Goal: Information Seeking & Learning: Learn about a topic

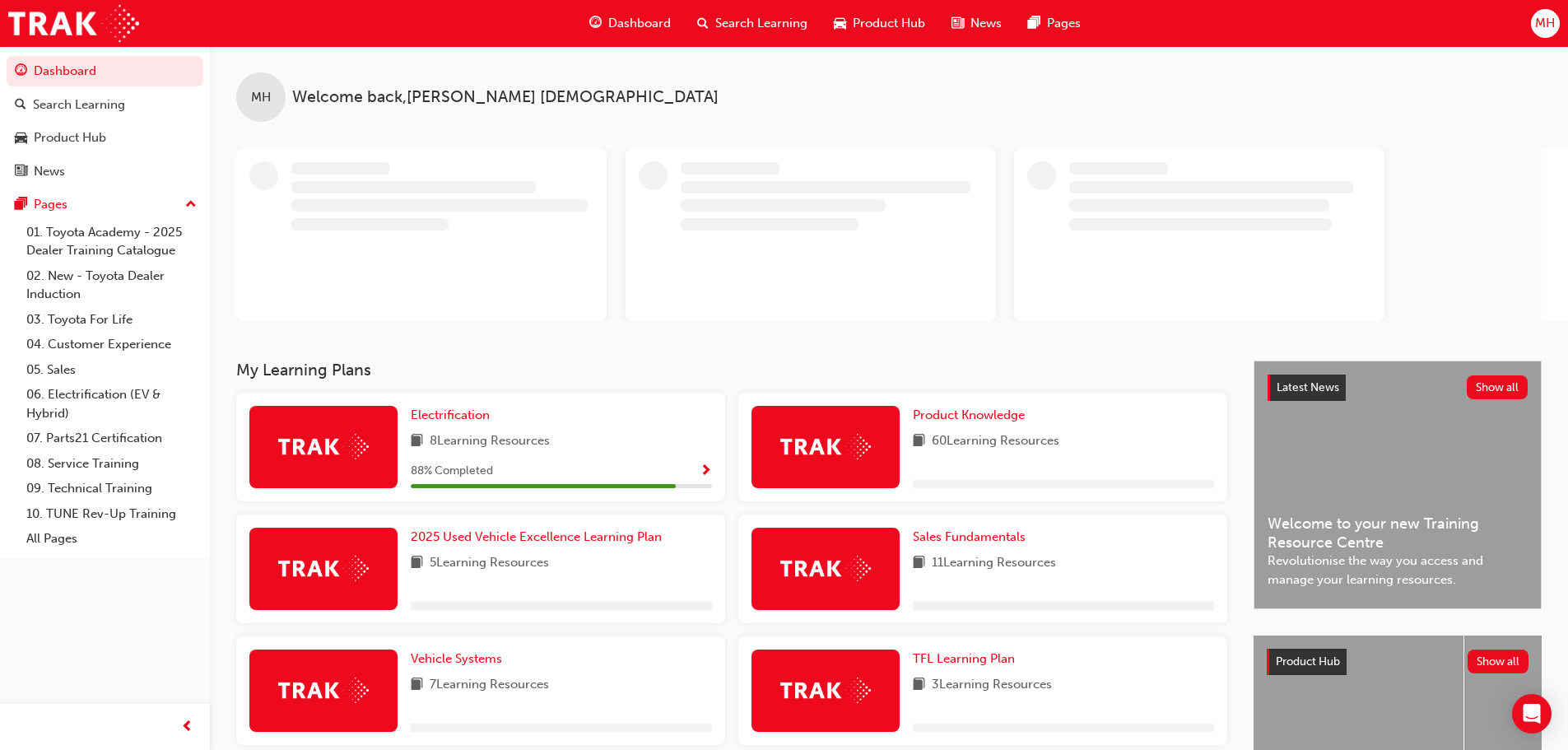
click at [708, 7] on div "Search Learning" at bounding box center [752, 23] width 136 height 33
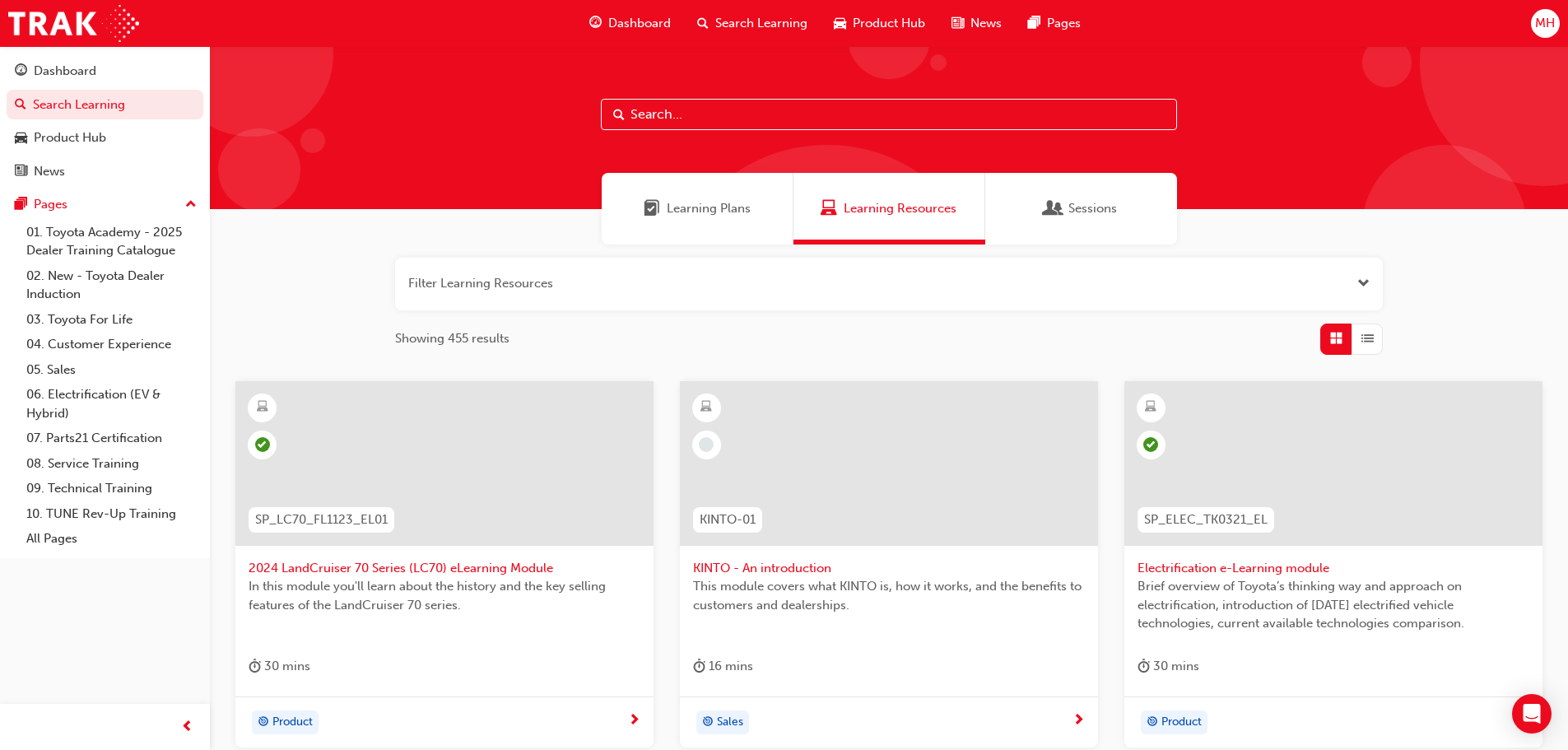
click at [619, 285] on button "button" at bounding box center [890, 283] width 988 height 52
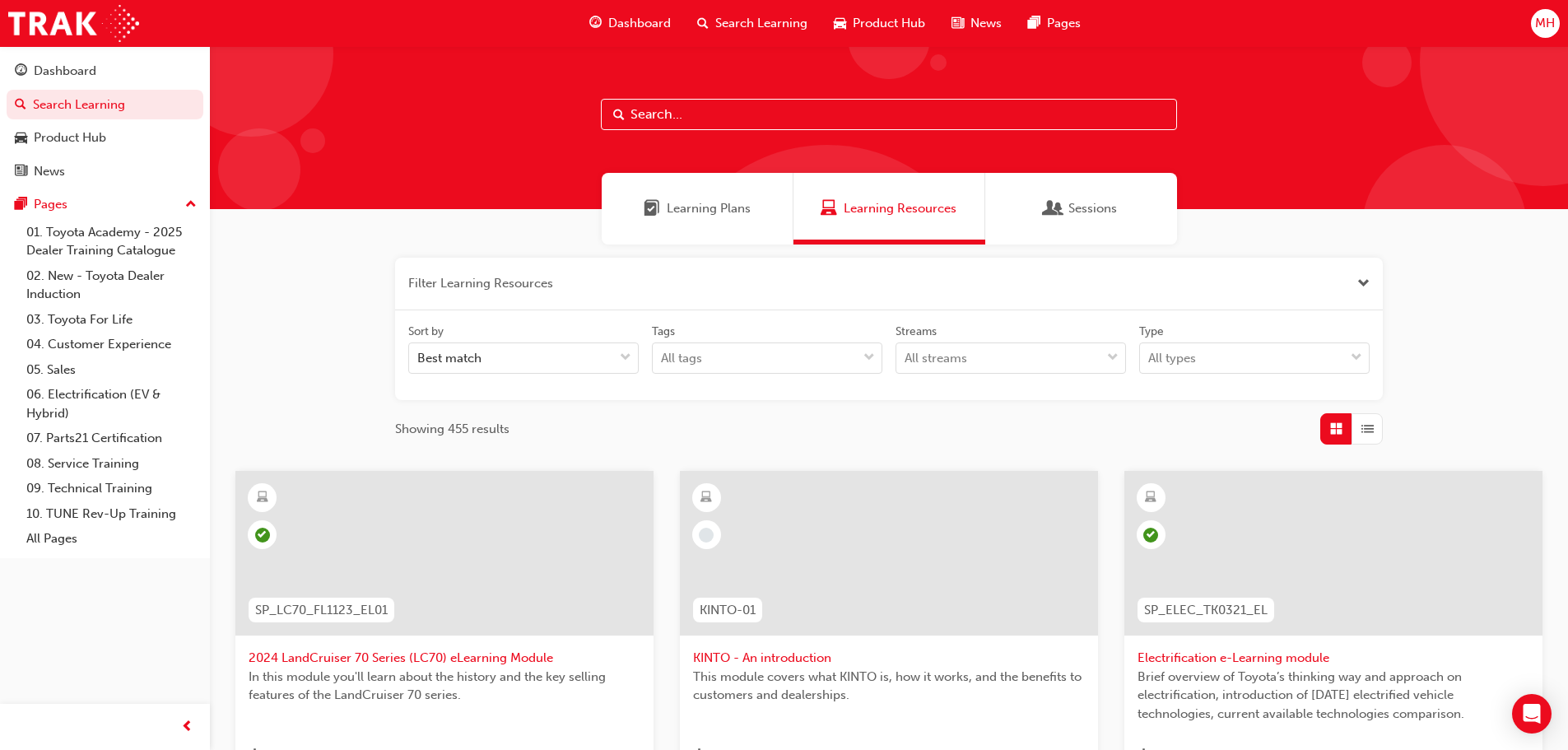
click at [621, 285] on button "button" at bounding box center [890, 283] width 988 height 52
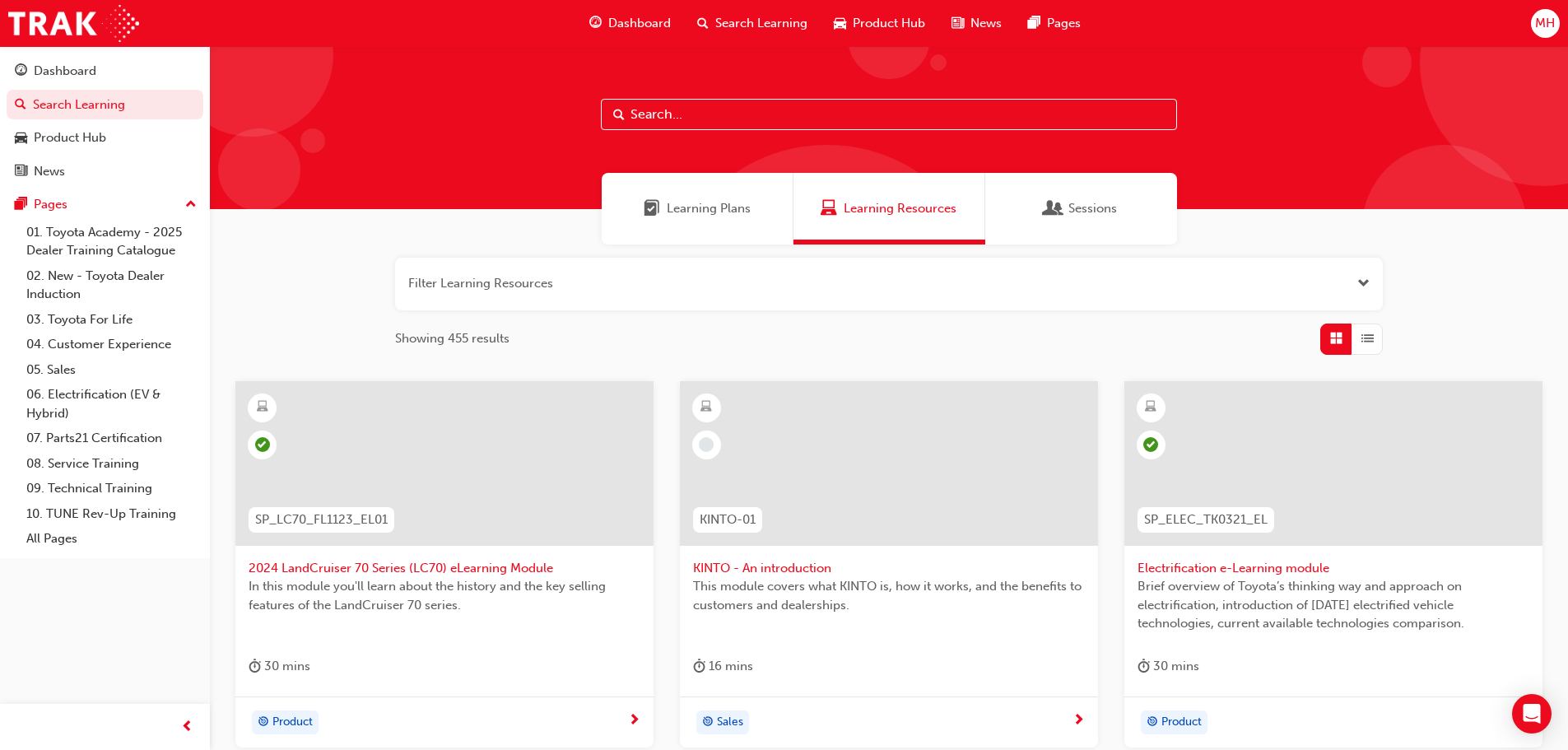
click at [721, 120] on input "text" at bounding box center [890, 114] width 576 height 31
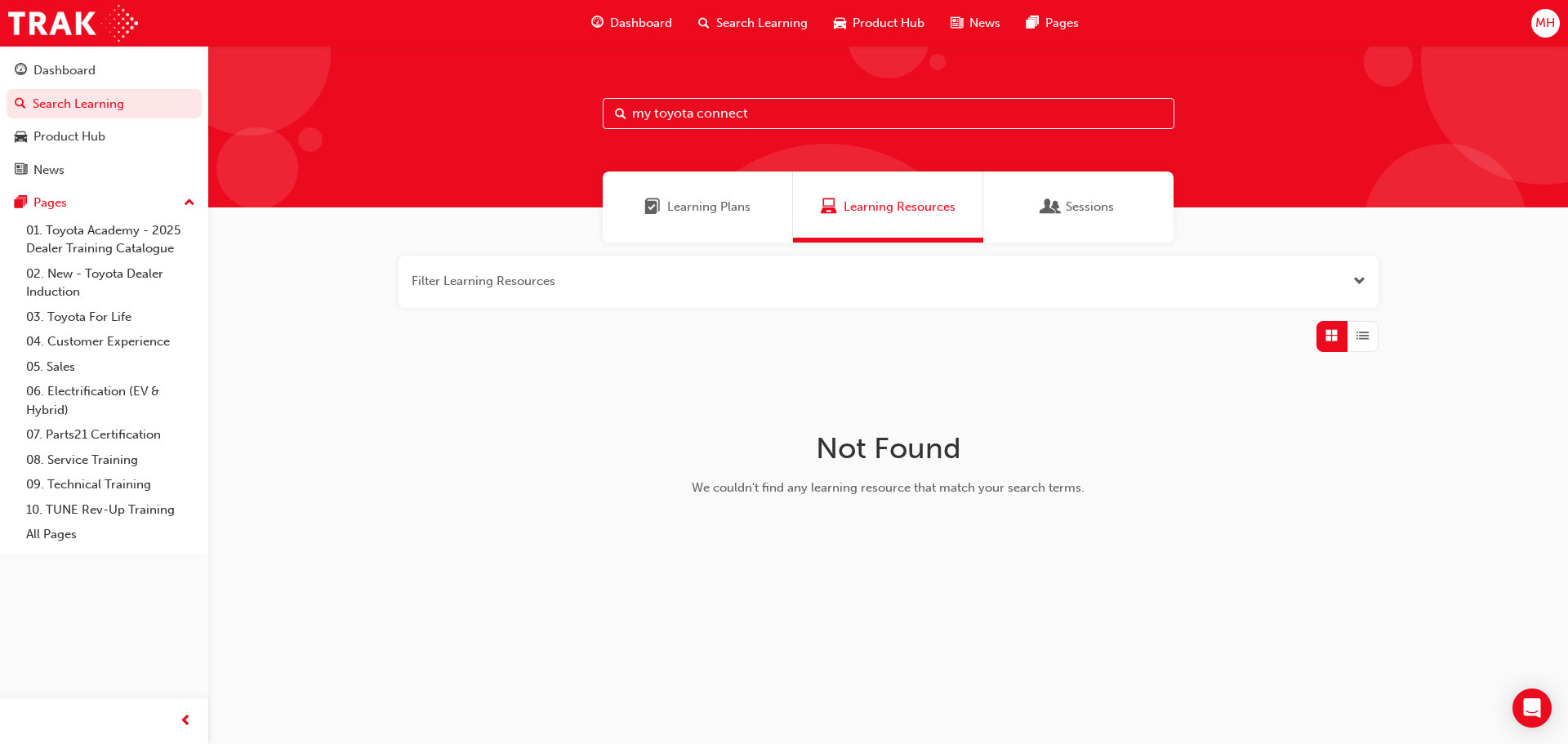
click at [656, 112] on input "my toyota connect" at bounding box center [888, 113] width 572 height 31
type input "mytoyota connect"
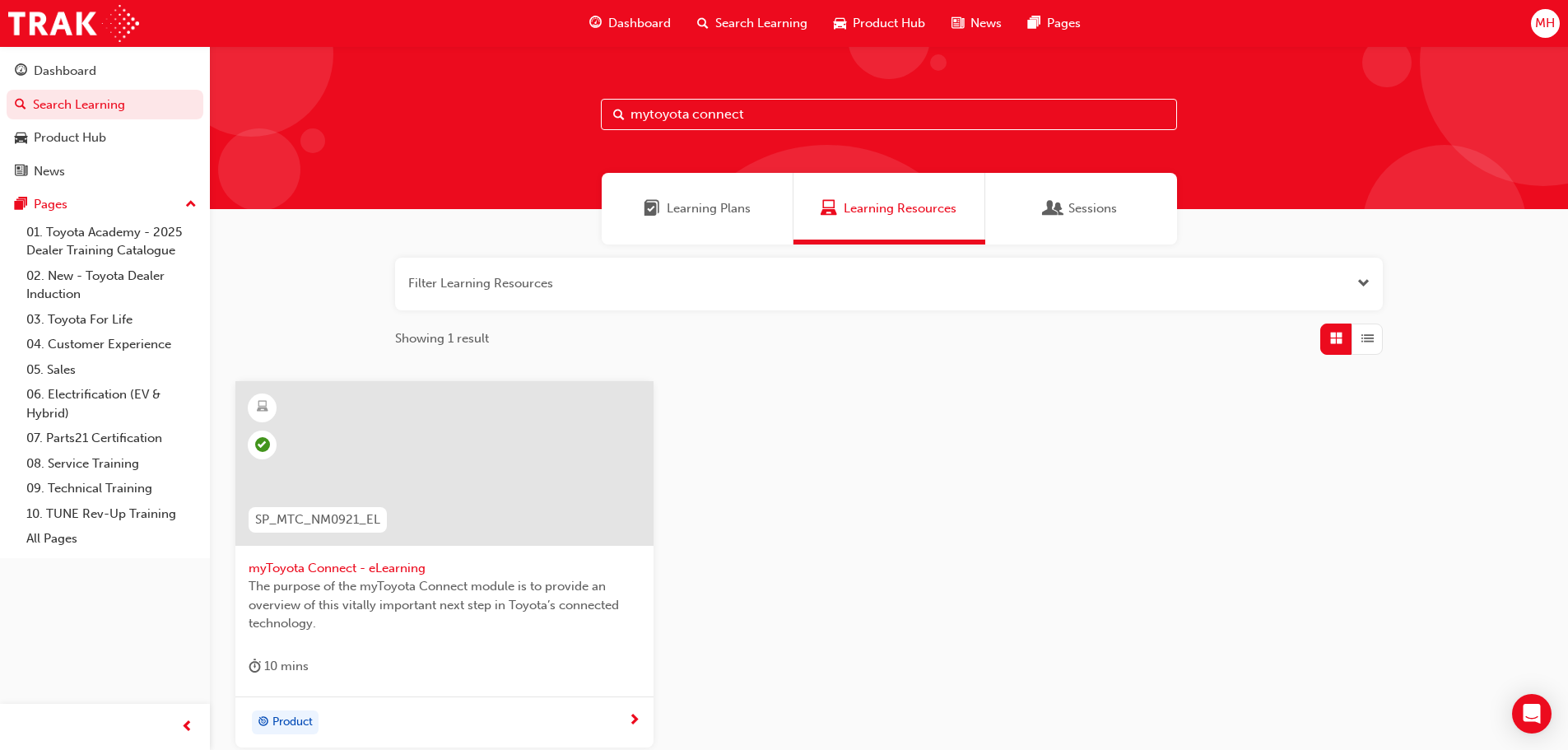
click at [356, 526] on span "SP_MTC_NM0921_EL" at bounding box center [318, 520] width 125 height 19
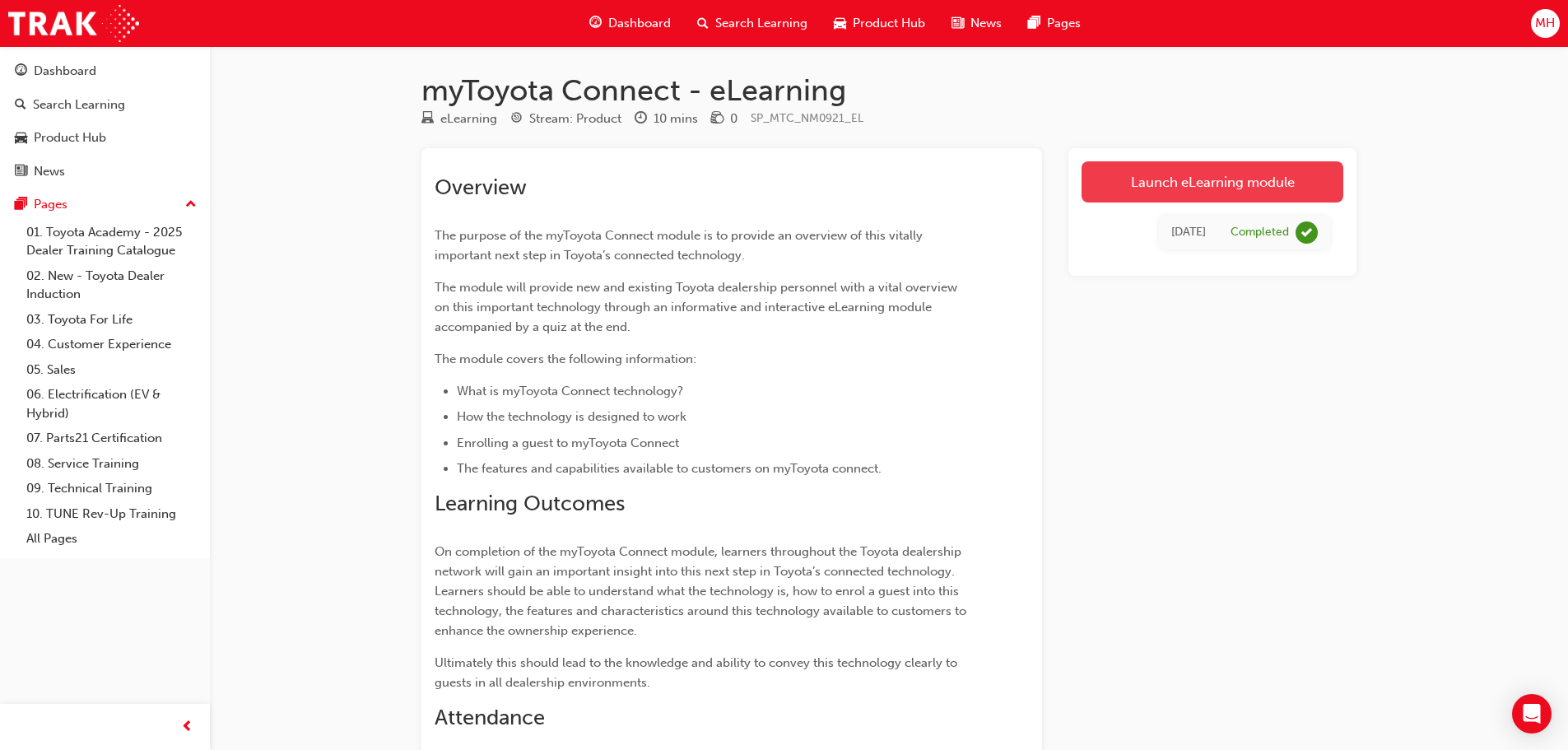
click at [1208, 187] on link "Launch eLearning module" at bounding box center [1212, 182] width 262 height 41
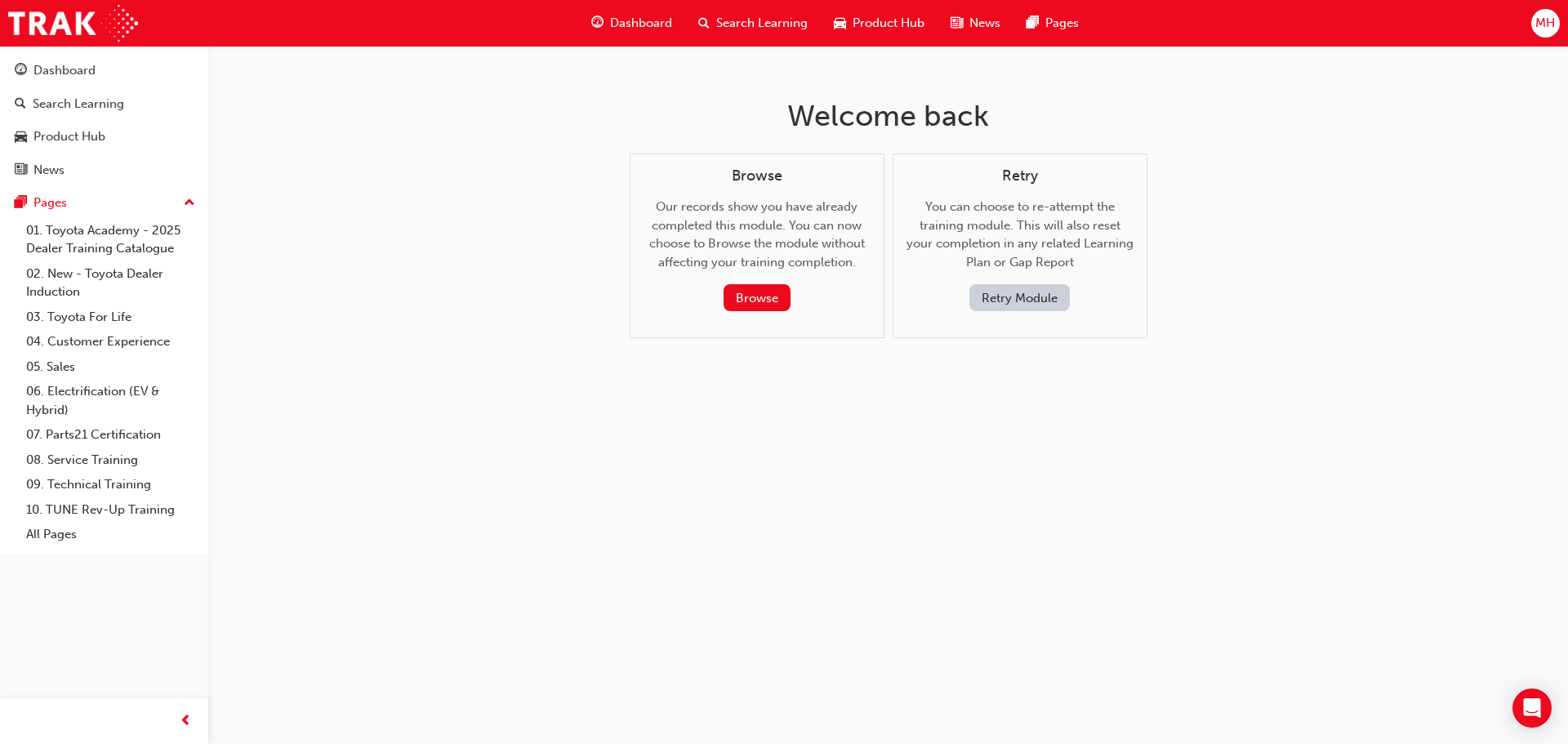
click at [1027, 303] on button "Retry Module" at bounding box center [1019, 298] width 100 height 27
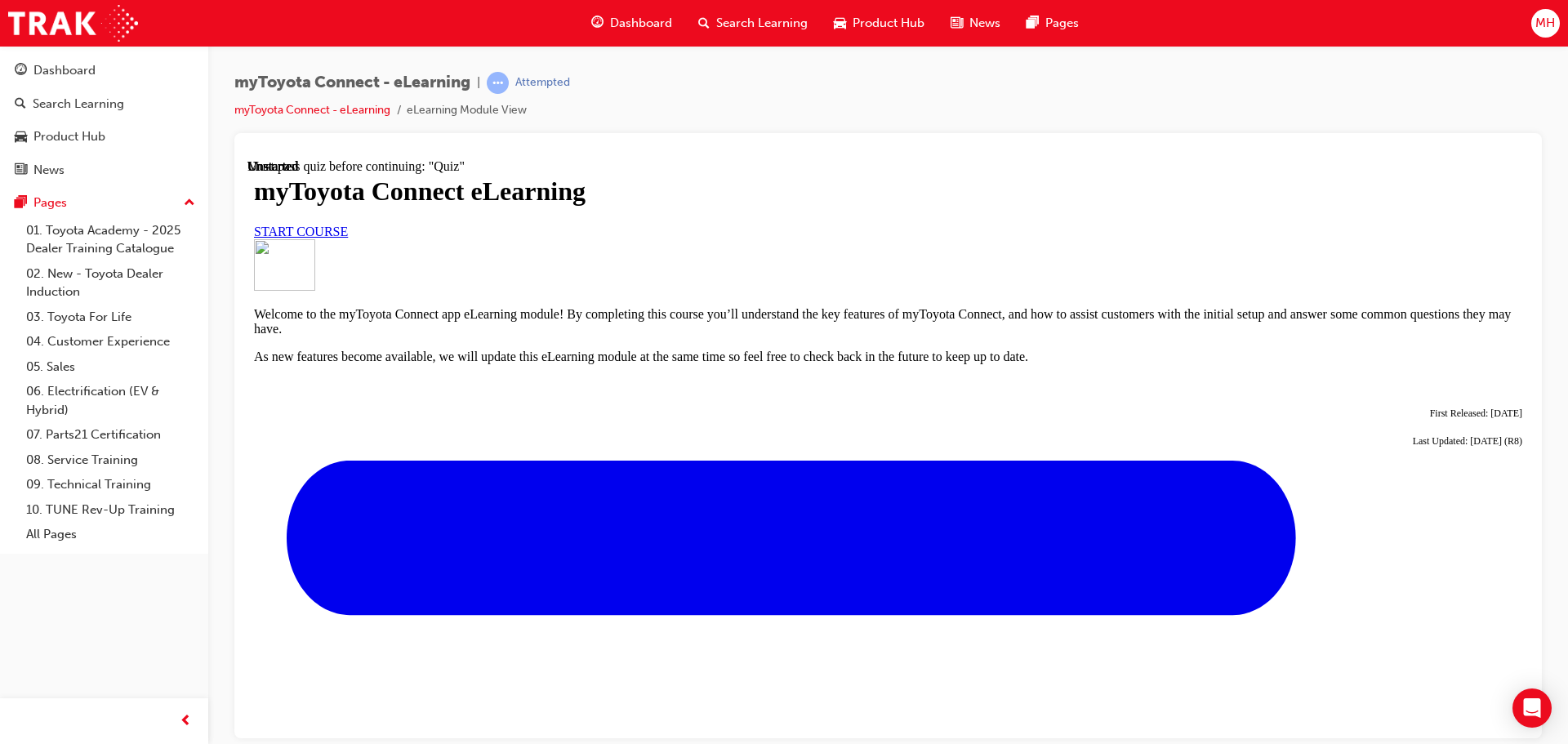
scroll to position [575, 0]
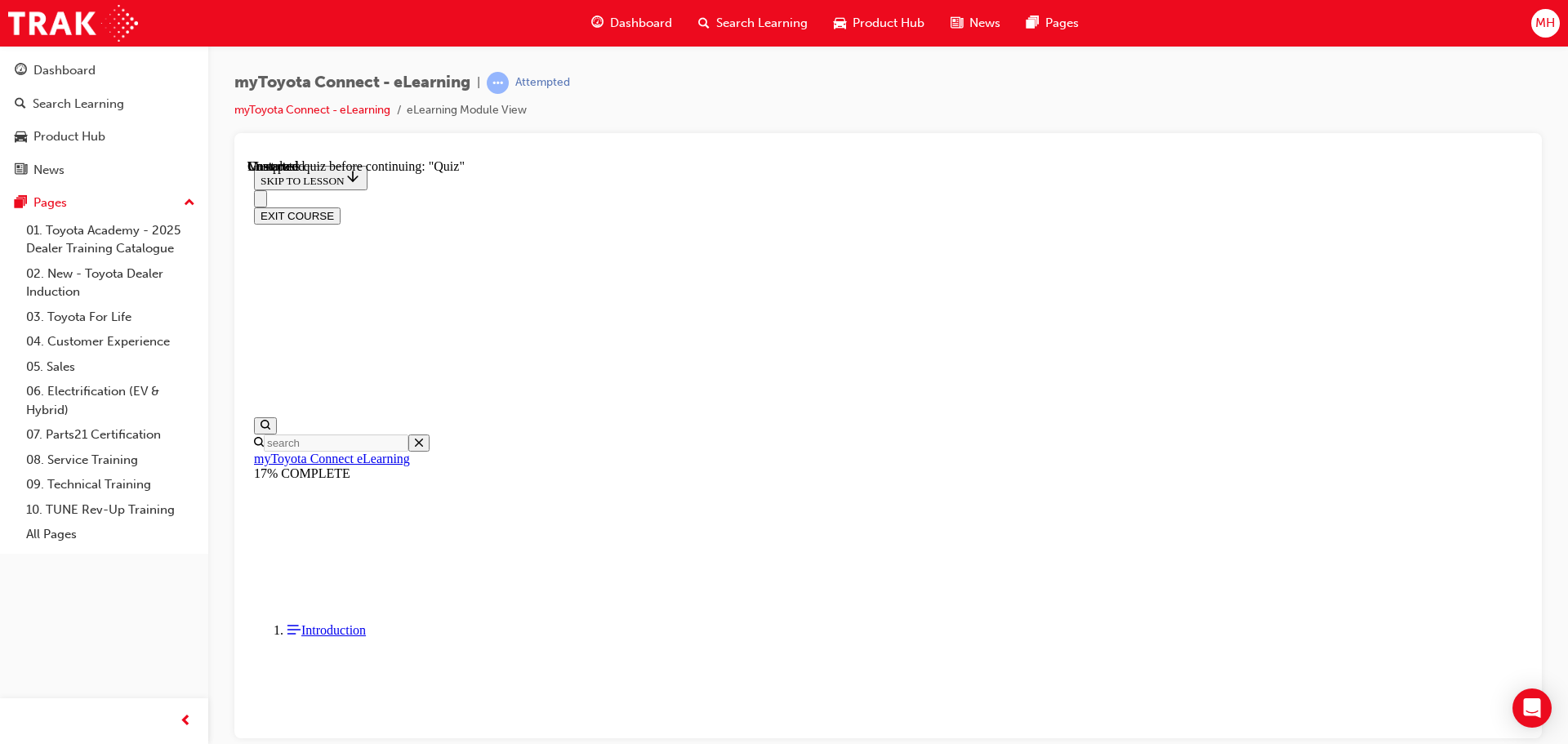
scroll to position [1431, 0]
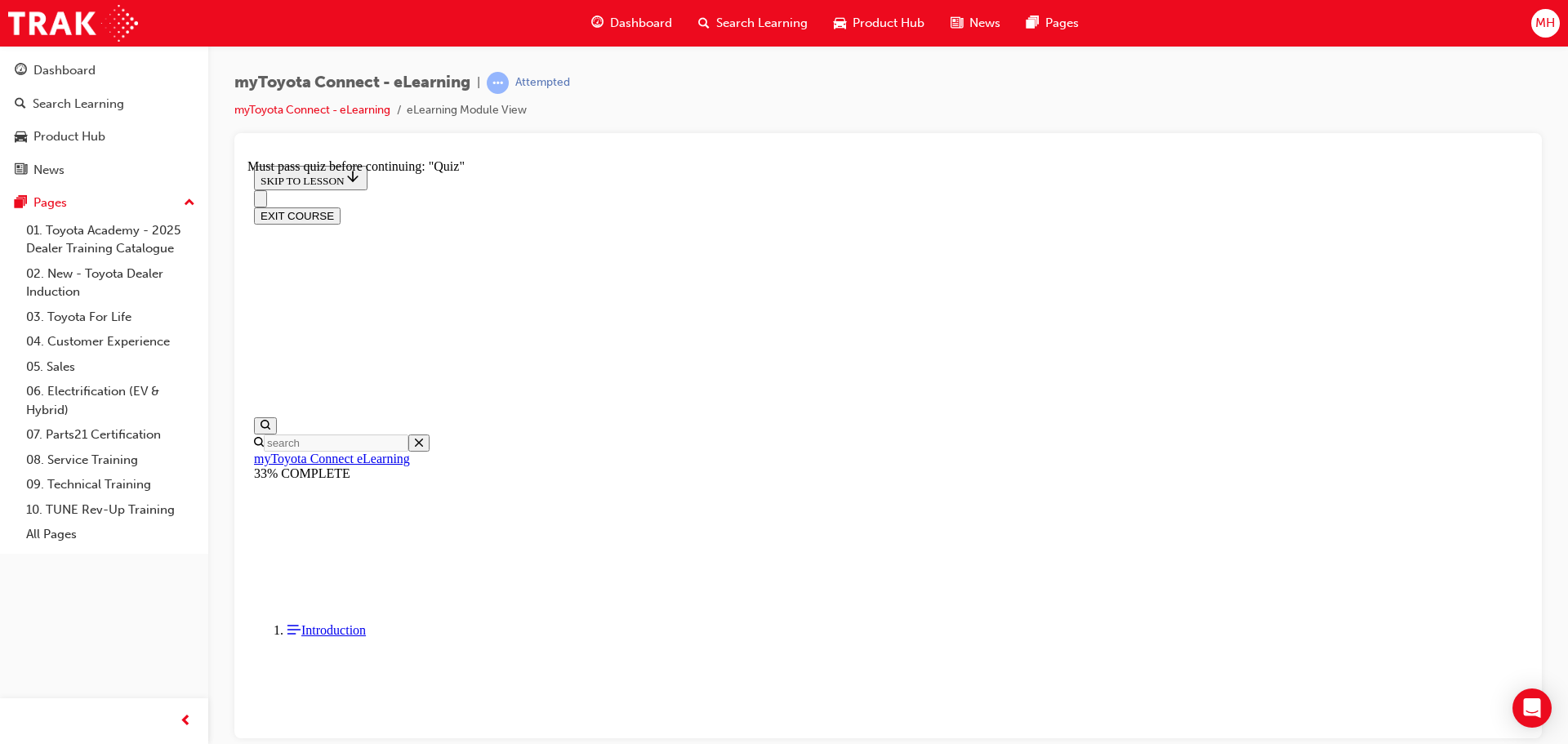
scroll to position [4421, 0]
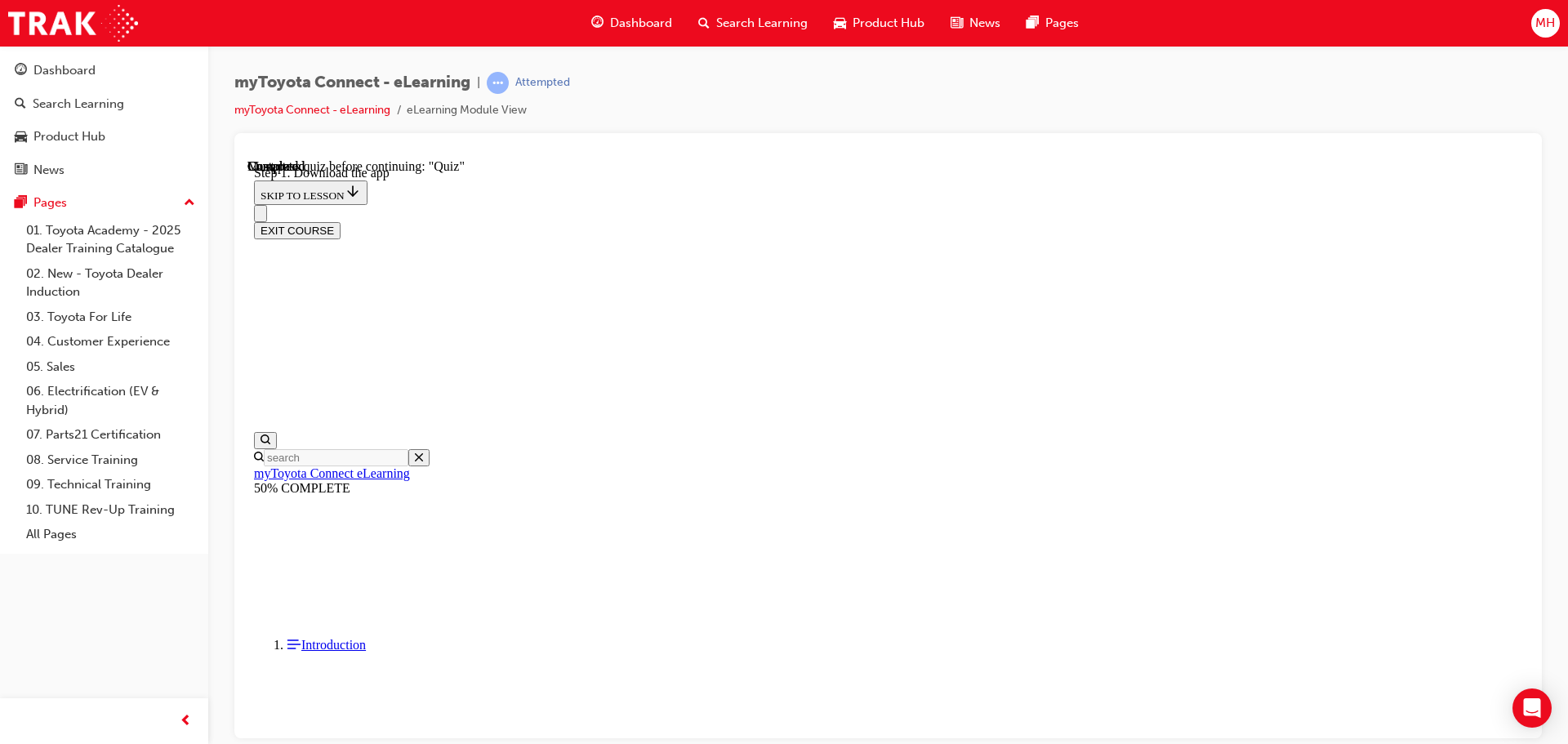
scroll to position [529, 0]
